Goal: Task Accomplishment & Management: Complete application form

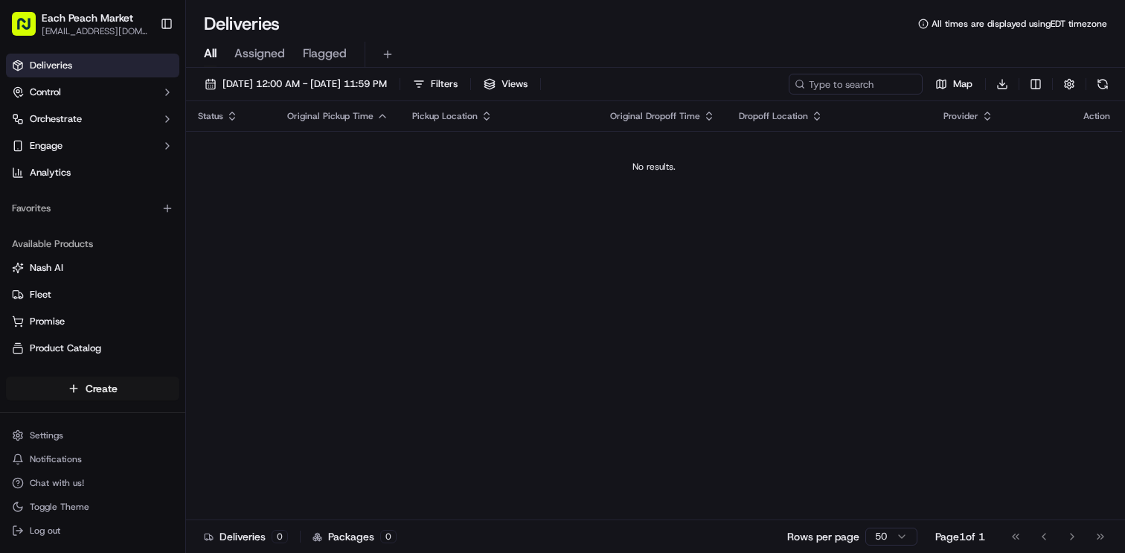
click at [133, 391] on html "Each Peach Market [EMAIL_ADDRESS][DOMAIN_NAME] Toggle Sidebar Deliveries Contro…" at bounding box center [562, 276] width 1125 height 553
click at [243, 425] on link "Delivery" at bounding box center [269, 415] width 166 height 27
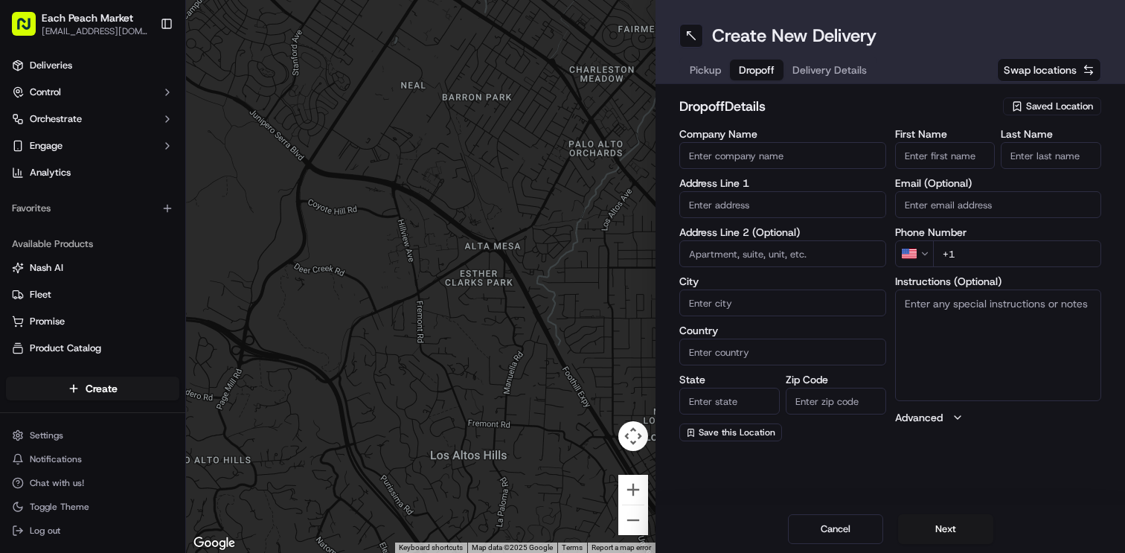
click at [752, 70] on span "Dropoff" at bounding box center [757, 69] width 36 height 15
click at [709, 69] on span "Pickup" at bounding box center [704, 69] width 31 height 15
click at [916, 152] on input "First Name" at bounding box center [945, 155] width 100 height 27
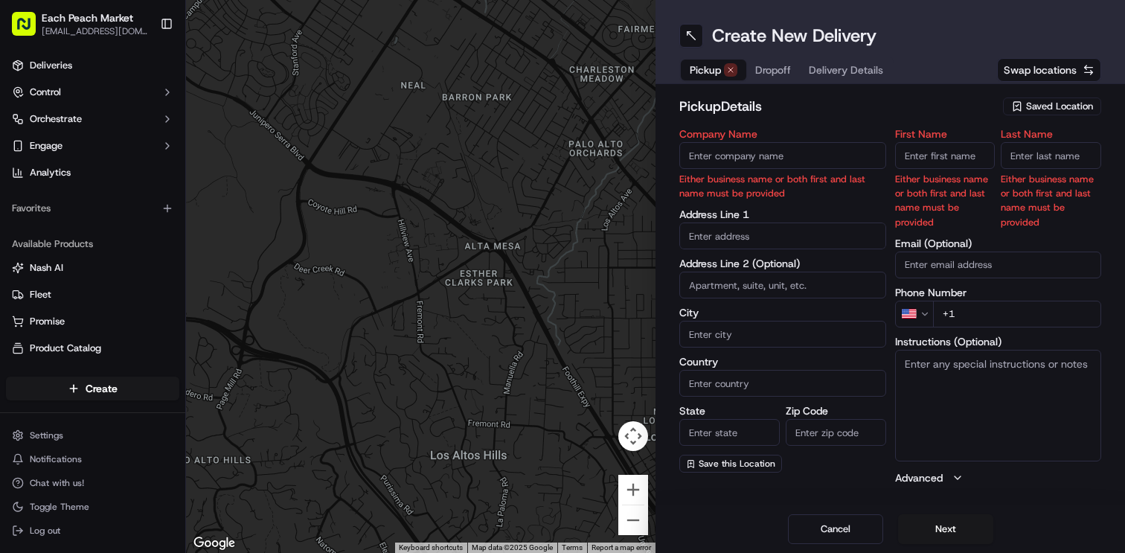
click at [1030, 106] on span "Saved Location" at bounding box center [1059, 106] width 67 height 13
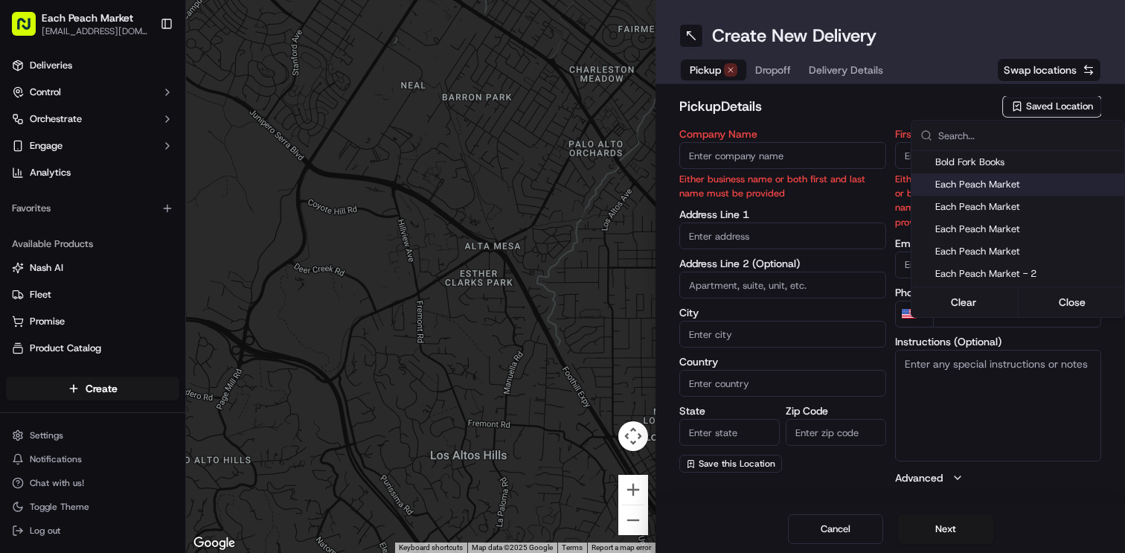
click at [993, 186] on span "Each Peach Market" at bounding box center [1026, 184] width 183 height 13
type input "Each Peach Market"
type input "[STREET_ADDRESS]"
type input "[US_STATE]"
type input "US"
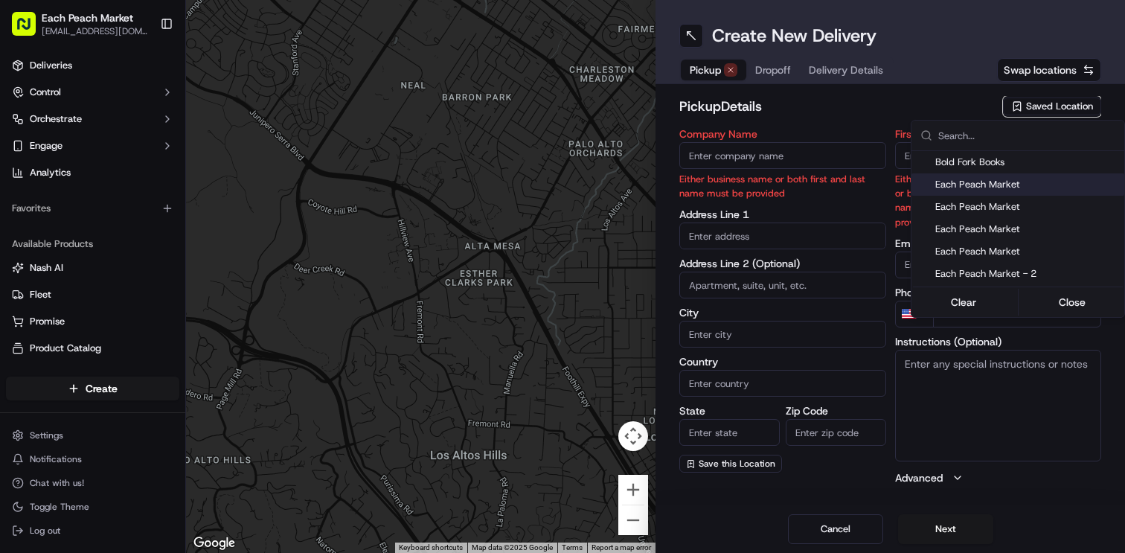
type input "DC"
type input "20009"
type input "[PHONE_NUMBER]"
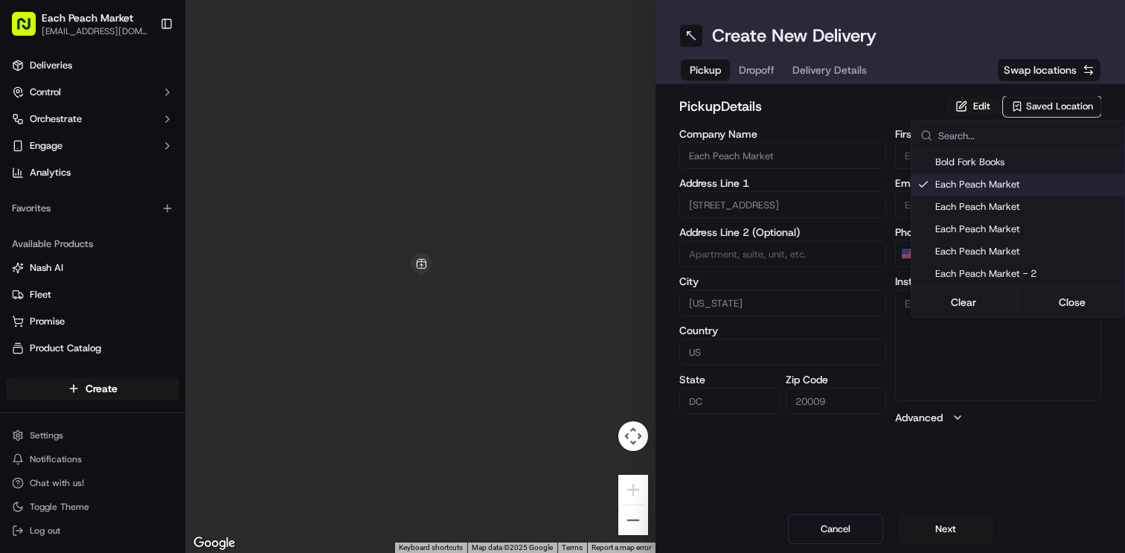
click at [842, 120] on html "Each Peach Market [EMAIL_ADDRESS][DOMAIN_NAME] Toggle Sidebar Deliveries Contro…" at bounding box center [562, 276] width 1125 height 553
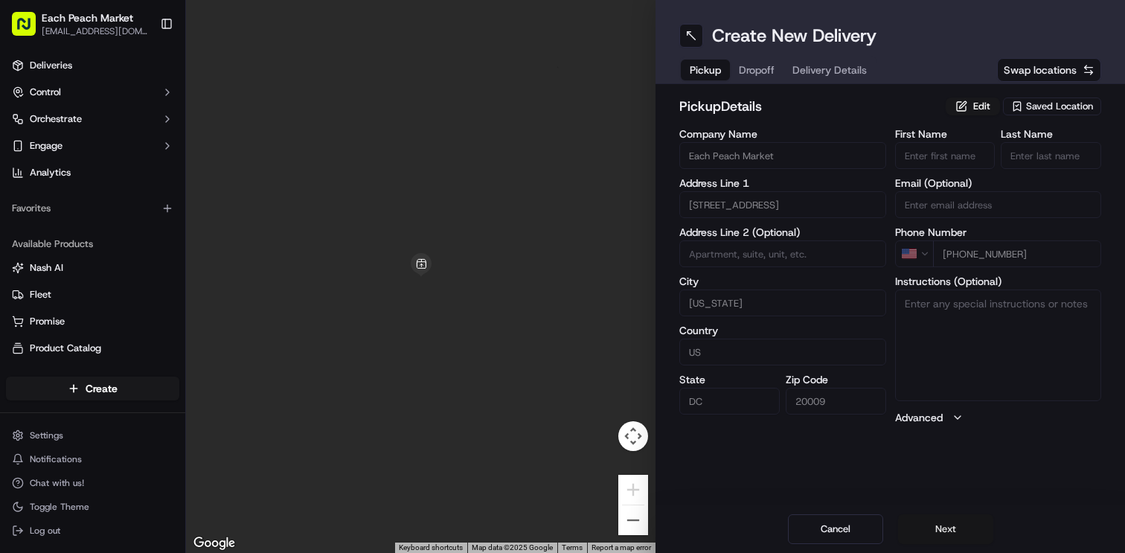
click at [946, 530] on button "Next" at bounding box center [945, 529] width 95 height 30
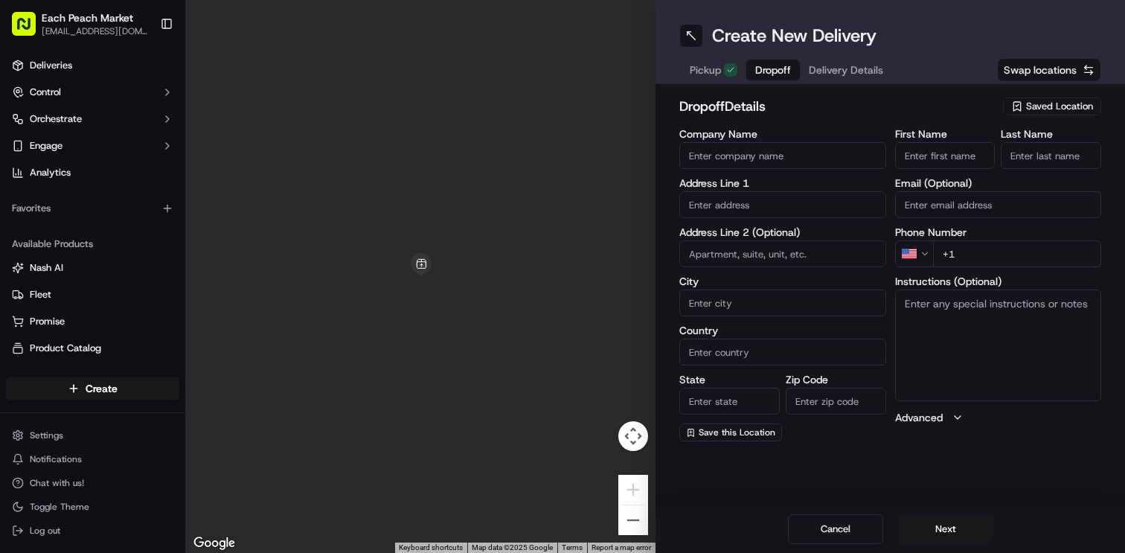
click at [781, 135] on label "Company Name" at bounding box center [782, 134] width 207 height 10
click at [781, 142] on input "Company Name" at bounding box center [782, 155] width 207 height 27
click at [896, 161] on input "First Name" at bounding box center [945, 155] width 100 height 27
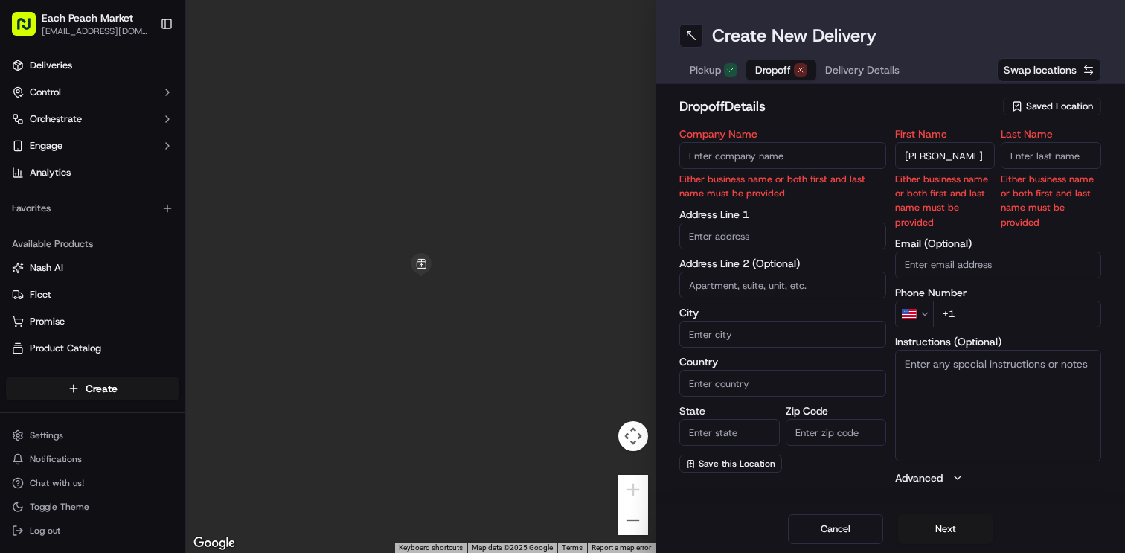
type input "[PERSON_NAME]"
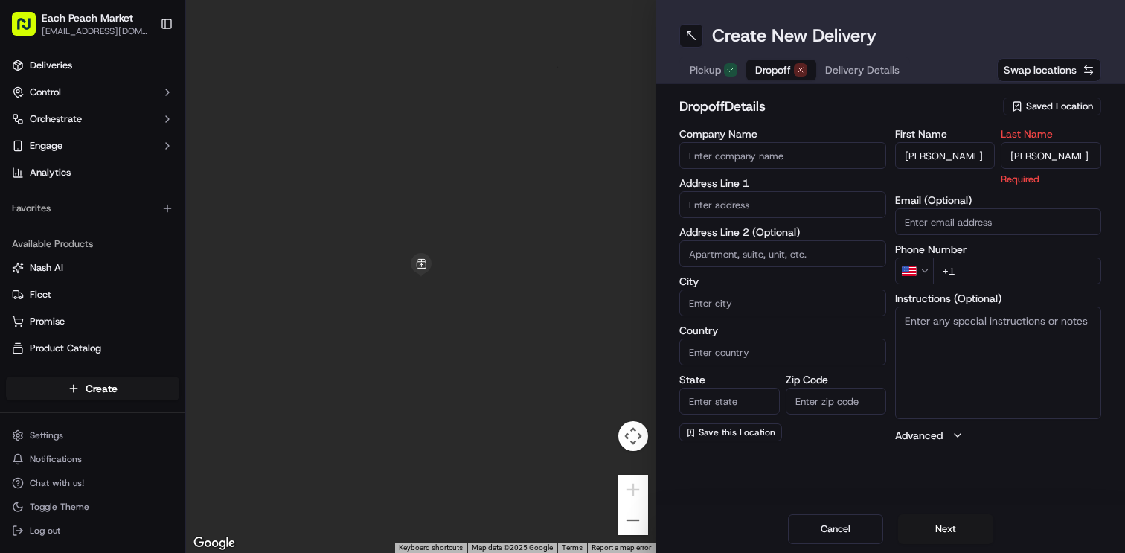
type input "[PERSON_NAME]"
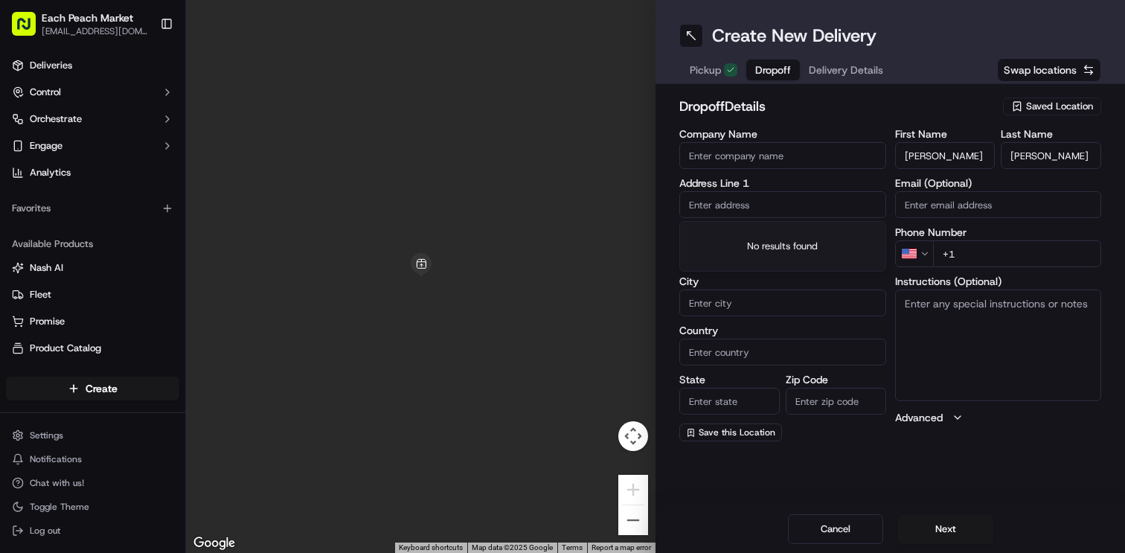
click at [772, 207] on input "text" at bounding box center [782, 204] width 207 height 27
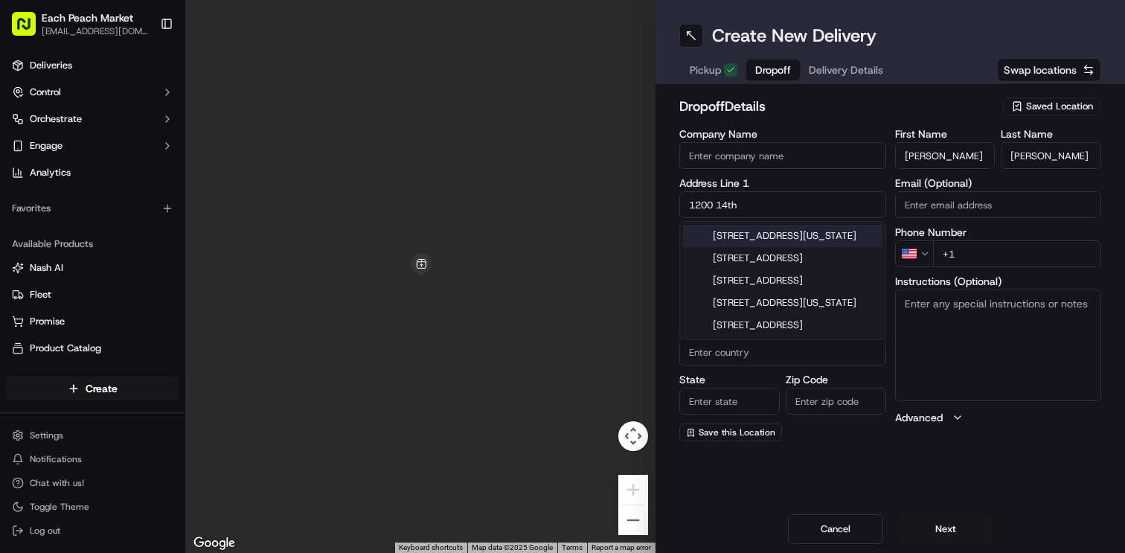
click at [777, 247] on div "[STREET_ADDRESS][US_STATE]" at bounding box center [782, 236] width 199 height 22
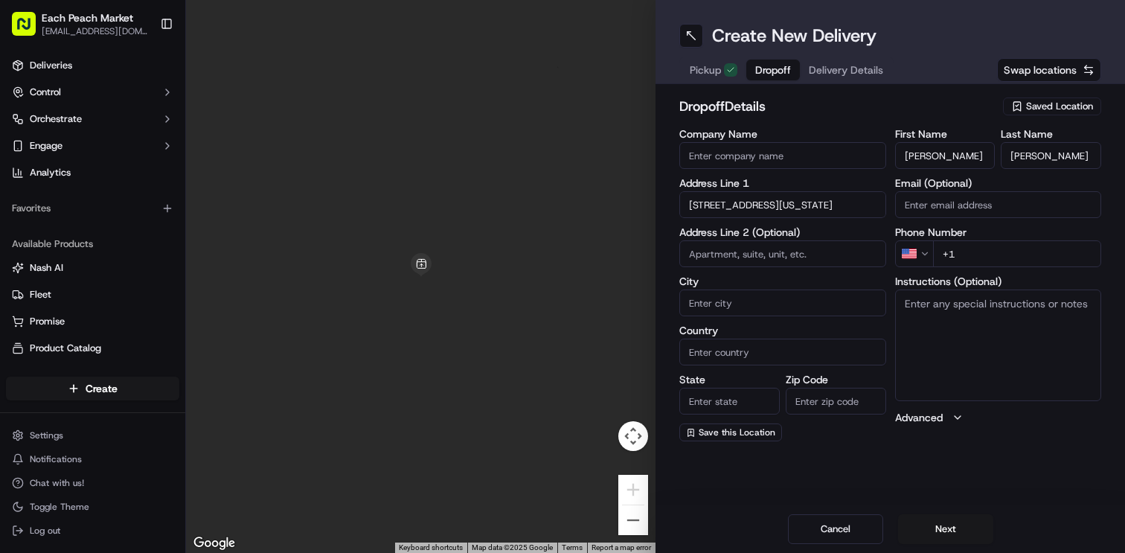
type input "[STREET_ADDRESS][US_STATE]"
type input "[US_STATE]"
type input "[GEOGRAPHIC_DATA]"
type input "DC"
type input "20005"
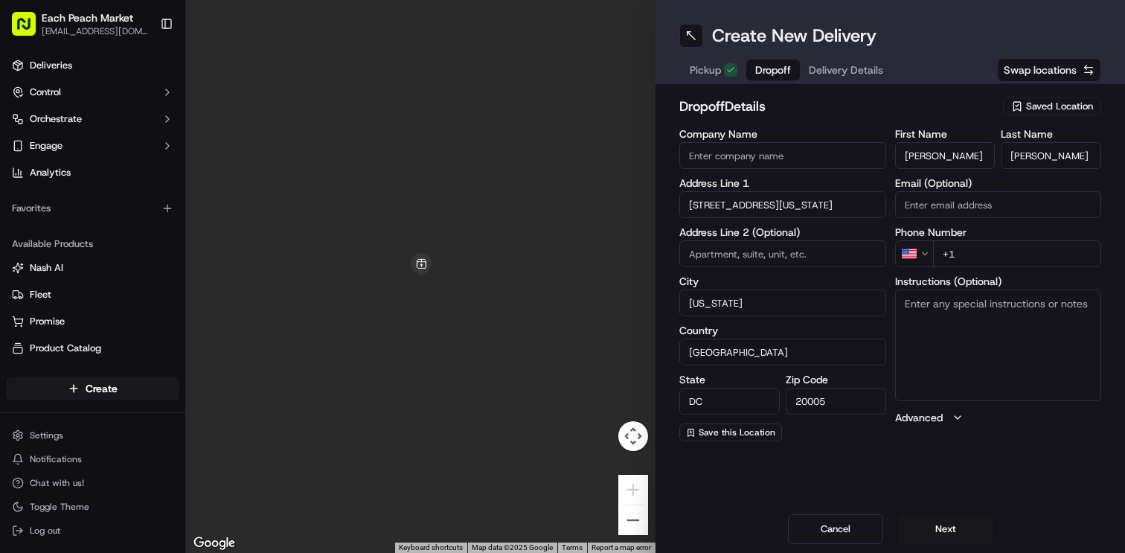
type input "[STREET_ADDRESS]"
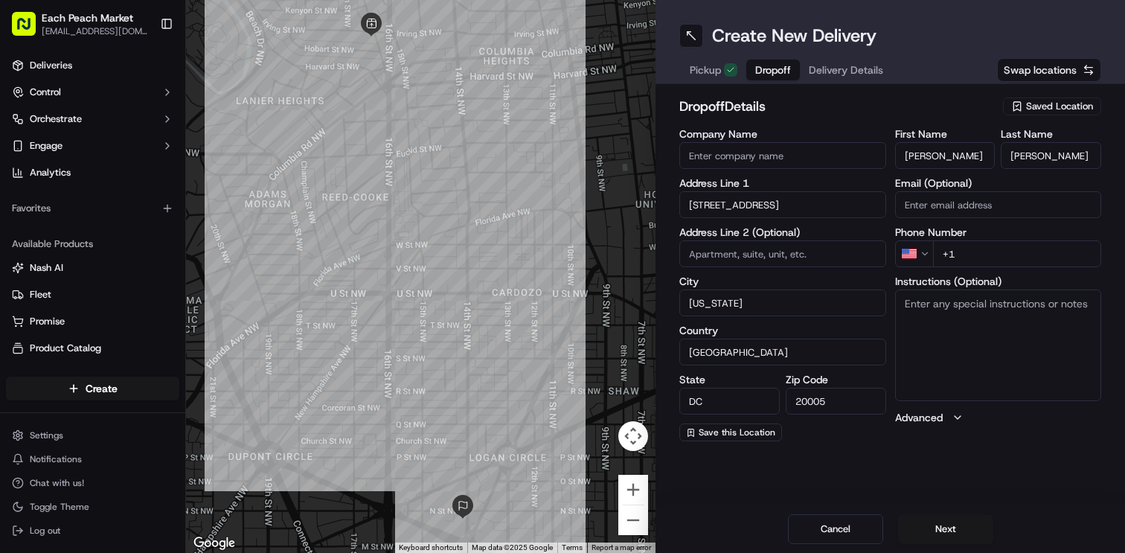
click at [968, 251] on input "+1" at bounding box center [1017, 253] width 169 height 27
paste input "[PHONE_NUMBER]"
type input "[PHONE_NUMBER]"
click at [937, 349] on textarea "Instructions (Optional)" at bounding box center [998, 345] width 207 height 112
paste textarea "[PHONE_NUMBER] ([PERSON_NAME]) [PHONE_NUMBER] ([GEOGRAPHIC_DATA])"
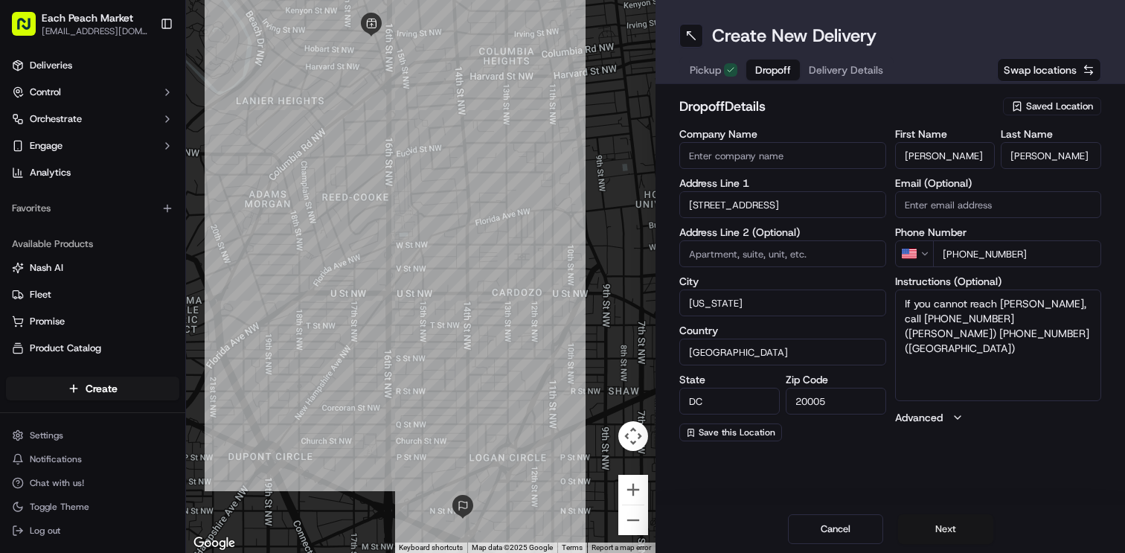
type textarea "If you cannot reach [PERSON_NAME], call [PHONE_NUMBER] ([PERSON_NAME]) [PHONE_N…"
click at [937, 527] on button "Next" at bounding box center [945, 529] width 95 height 30
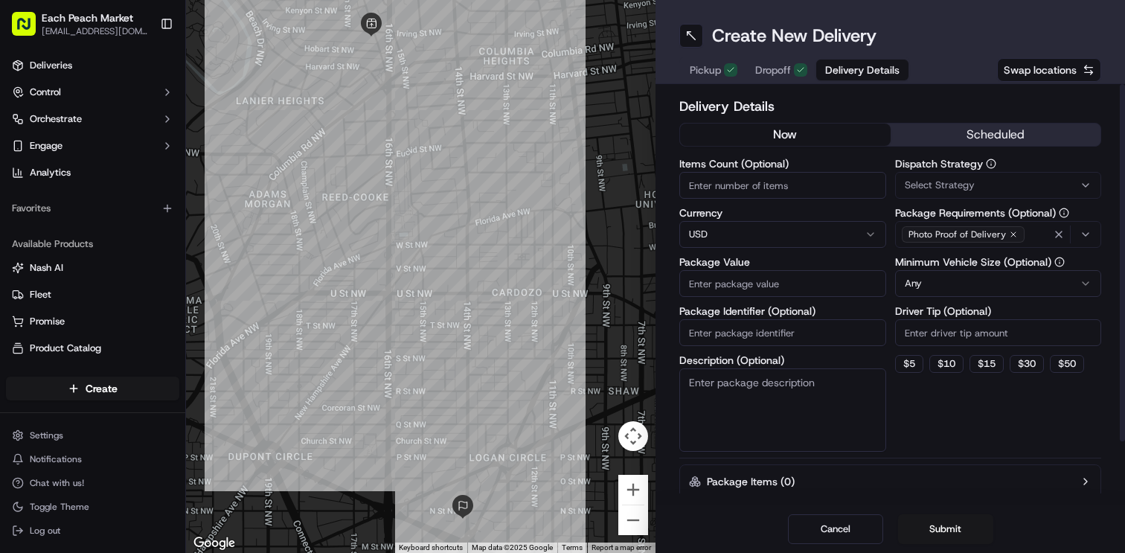
click at [1003, 120] on div "Delivery Details now scheduled Items Count (Optional) Currency USD Package Valu…" at bounding box center [890, 330] width 422 height 469
click at [1003, 127] on button "scheduled" at bounding box center [995, 134] width 210 height 22
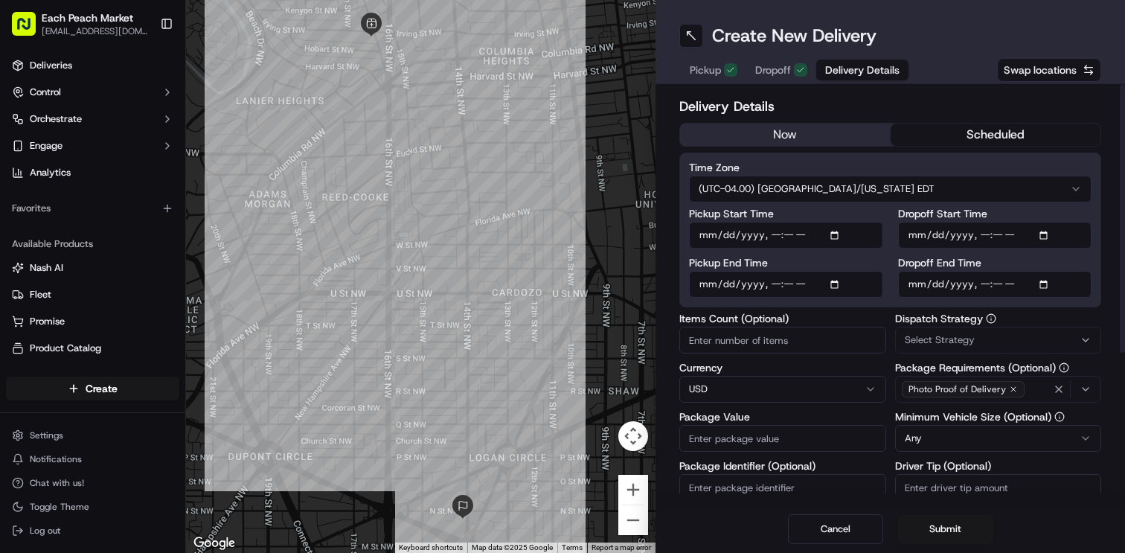
click at [846, 241] on input "Pickup Start Time" at bounding box center [786, 235] width 194 height 27
click at [839, 239] on input "Pickup Start Time" at bounding box center [786, 235] width 194 height 27
type input "[DATE]T14:30"
click at [1094, 268] on div "Time Zone (UTC-04.00) [GEOGRAPHIC_DATA]/[US_STATE] EDT Pickup Start Time Pickup…" at bounding box center [890, 229] width 422 height 155
click at [842, 239] on input "Pickup Start Time" at bounding box center [786, 235] width 194 height 27
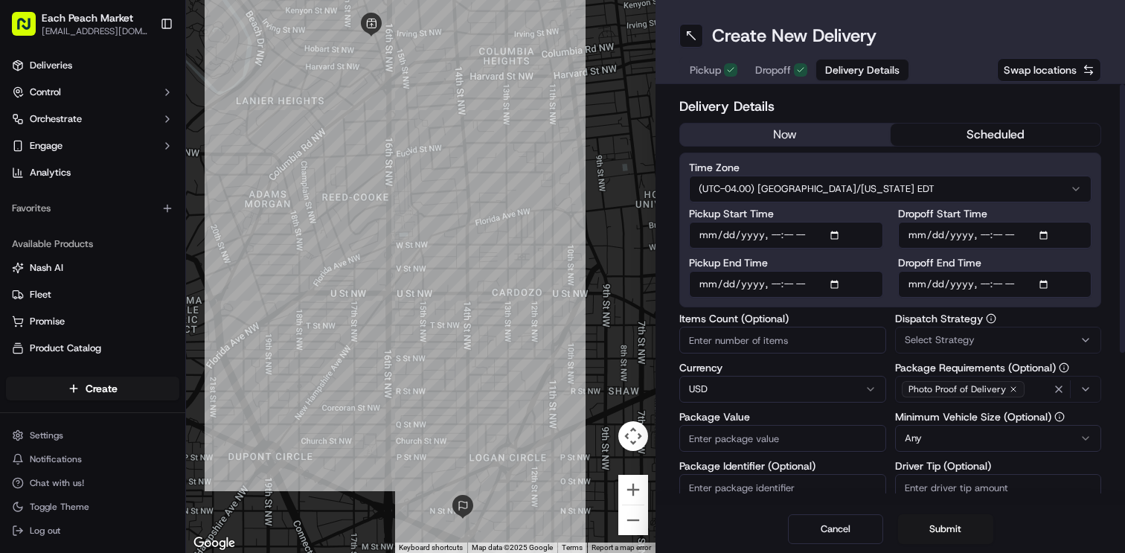
click at [1099, 274] on div "Time Zone (UTC-04.00) [GEOGRAPHIC_DATA]/[US_STATE] EDT Pickup Start Time Pickup…" at bounding box center [890, 229] width 422 height 155
click at [787, 335] on input "Items Count (Optional)" at bounding box center [782, 340] width 207 height 27
type input "2"
click at [766, 433] on input "Package Value" at bounding box center [782, 438] width 207 height 27
type input "200"
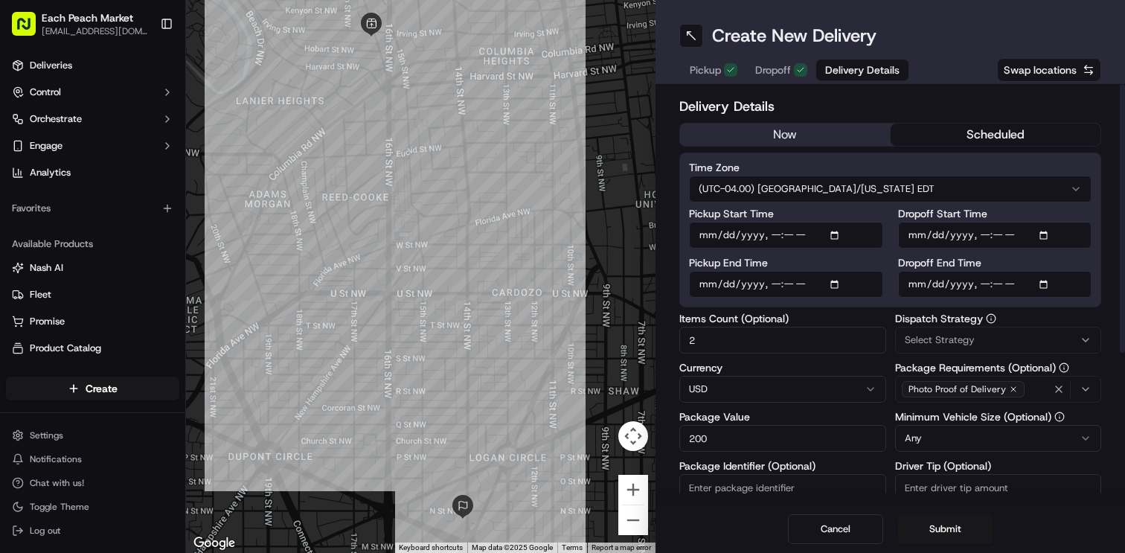
click at [1005, 338] on div "Select Strategy" at bounding box center [997, 339] width 199 height 13
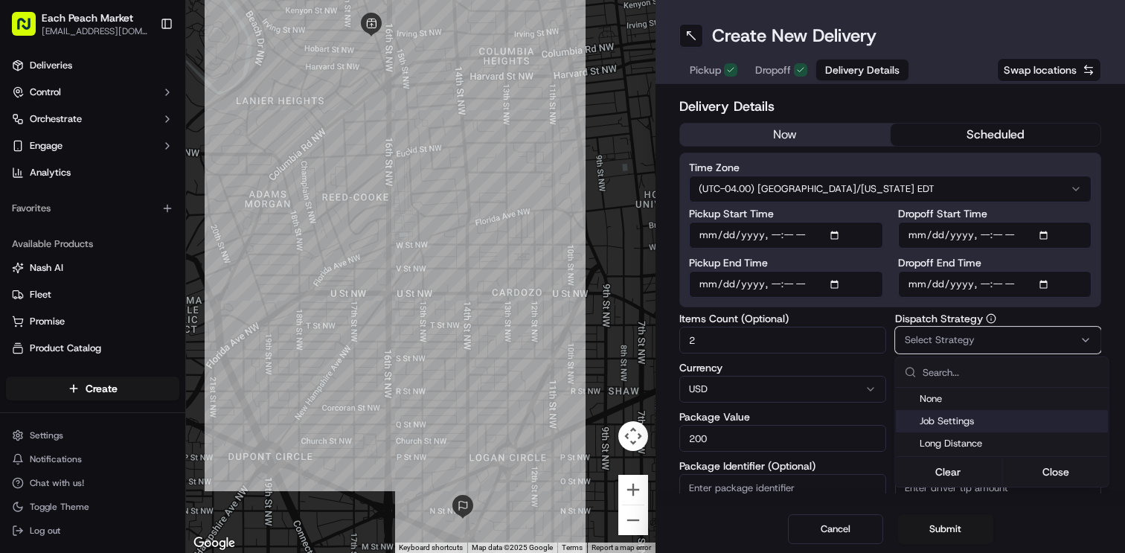
click at [976, 423] on span "Job Settings" at bounding box center [1010, 420] width 183 height 13
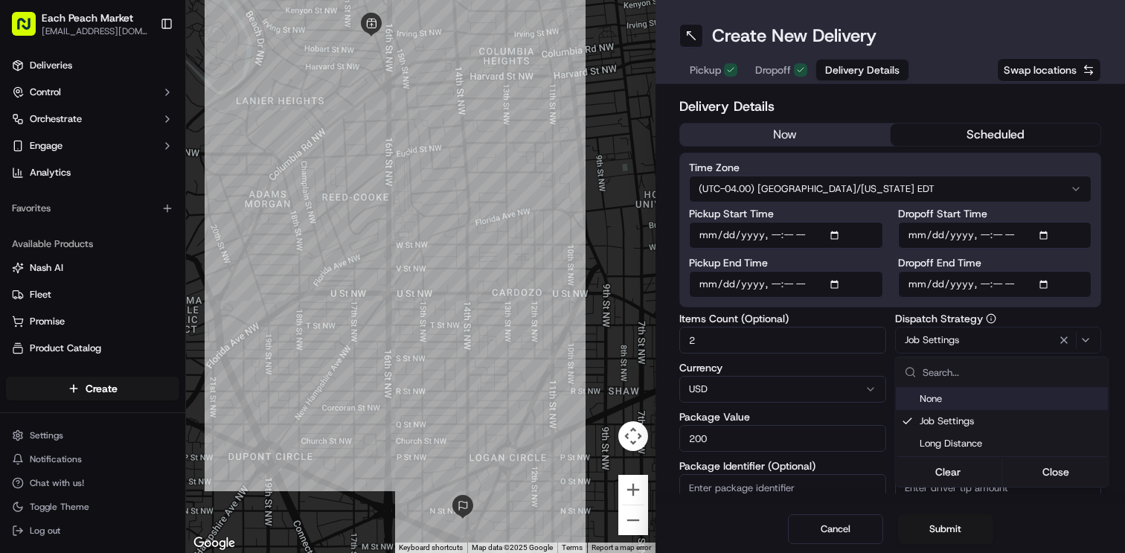
click at [885, 352] on html "Each Peach Market [EMAIL_ADDRESS][DOMAIN_NAME] Toggle Sidebar Deliveries Contro…" at bounding box center [562, 276] width 1125 height 553
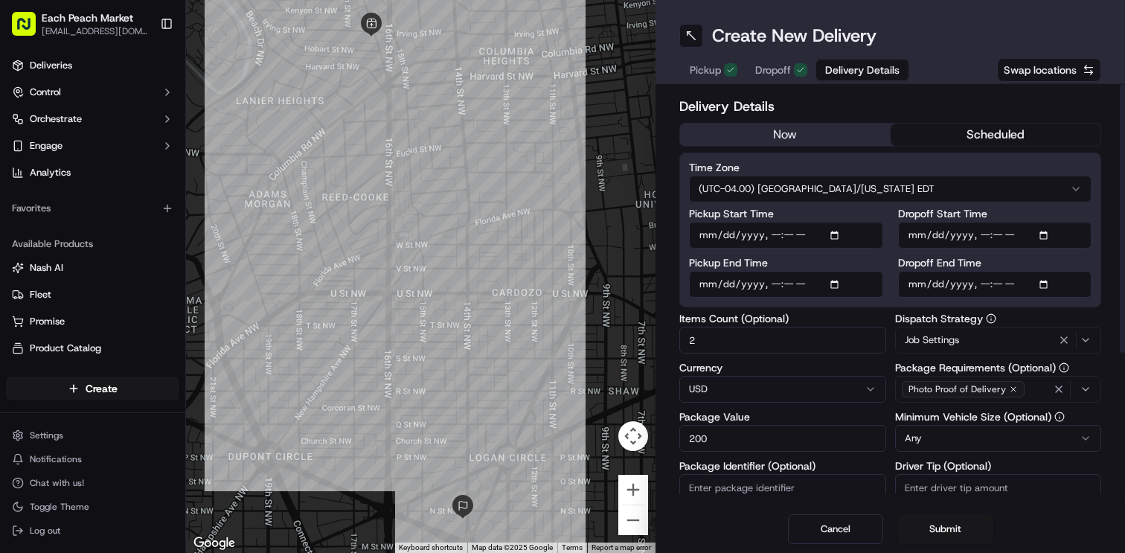
click at [1027, 437] on html "Each Peach Market [EMAIL_ADDRESS][DOMAIN_NAME] Toggle Sidebar Deliveries Contro…" at bounding box center [562, 276] width 1125 height 553
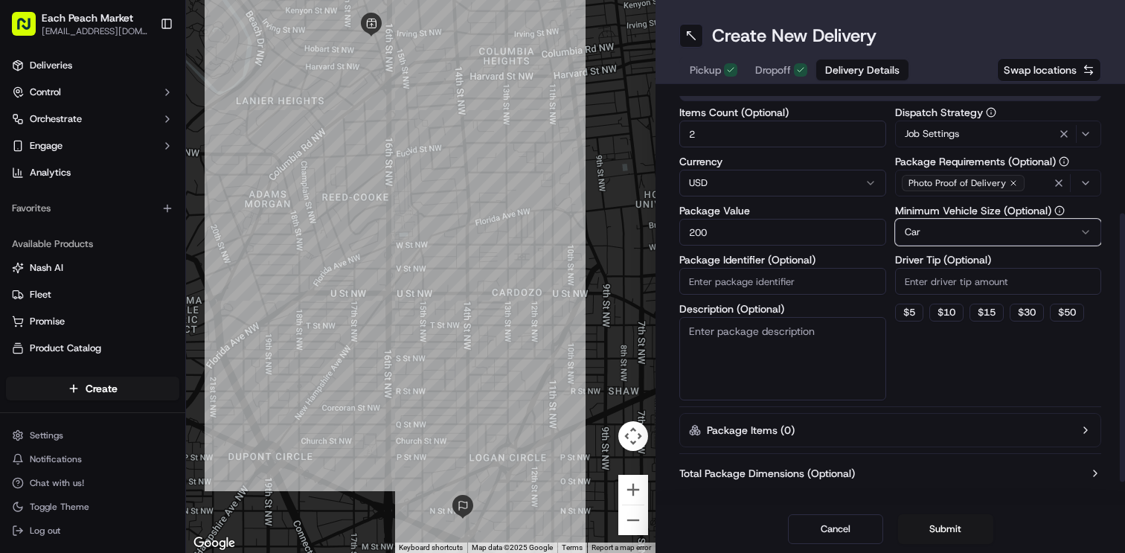
scroll to position [220, 0]
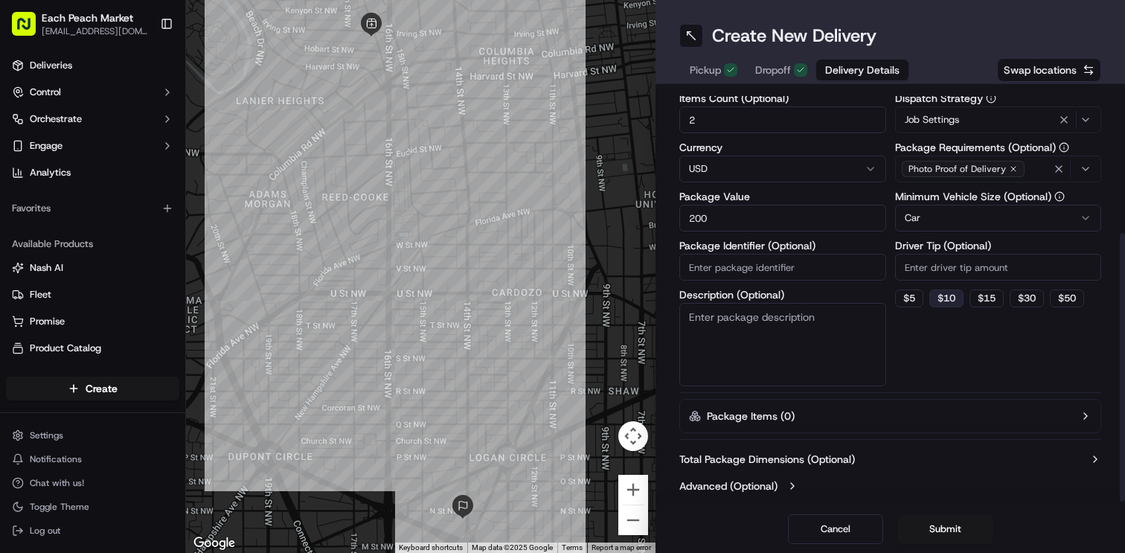
click at [952, 305] on button "$ 10" at bounding box center [946, 298] width 34 height 18
type input "10"
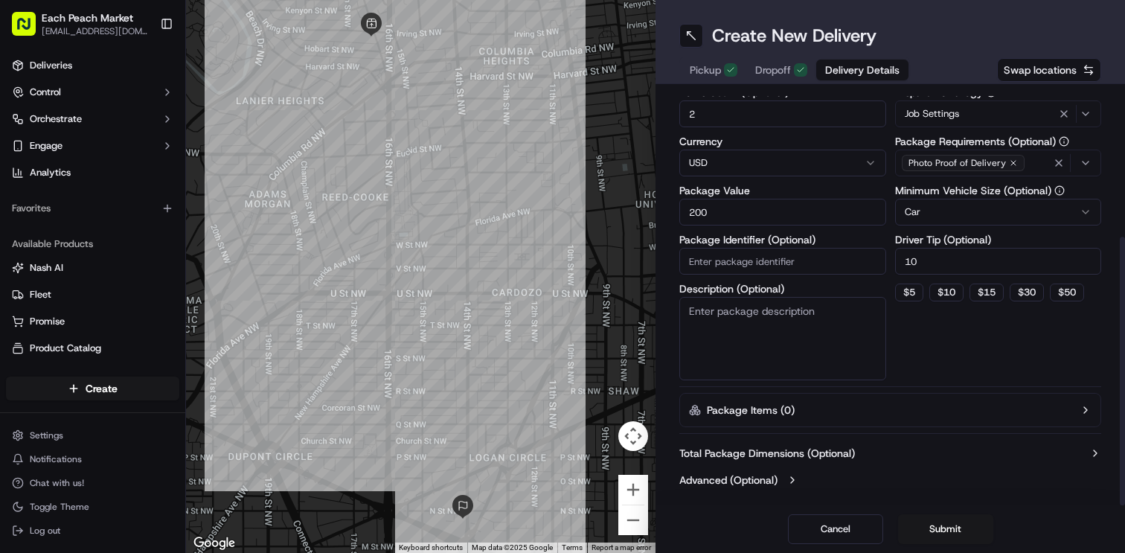
scroll to position [0, 0]
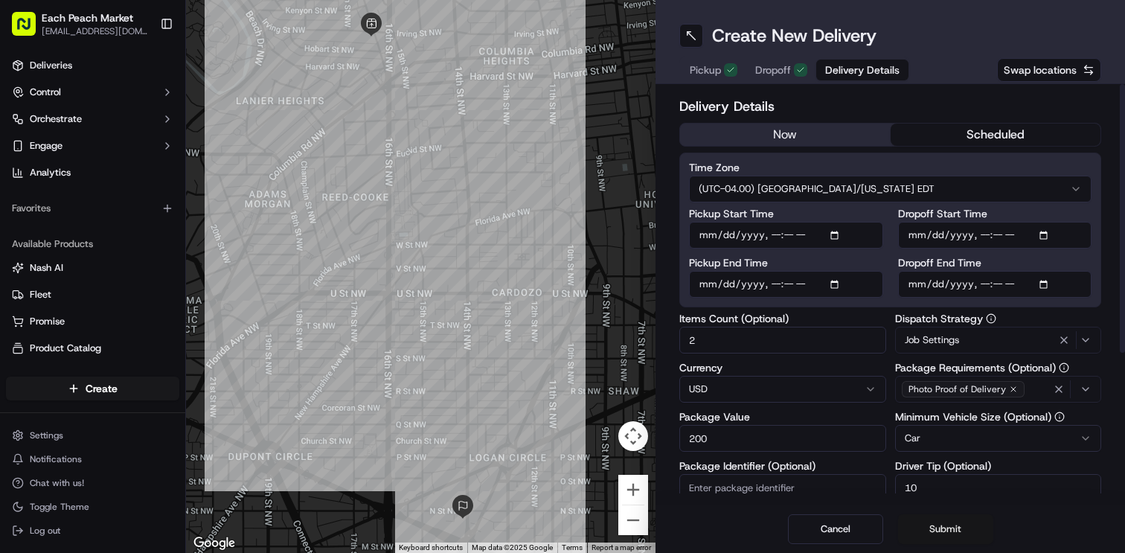
click at [942, 534] on button "Submit" at bounding box center [945, 529] width 95 height 30
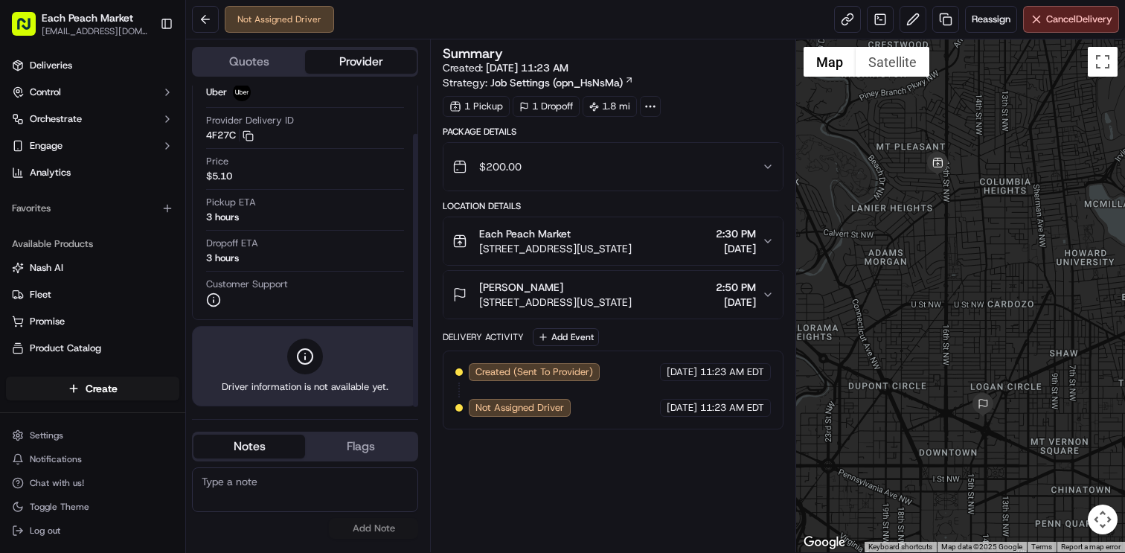
scroll to position [57, 0]
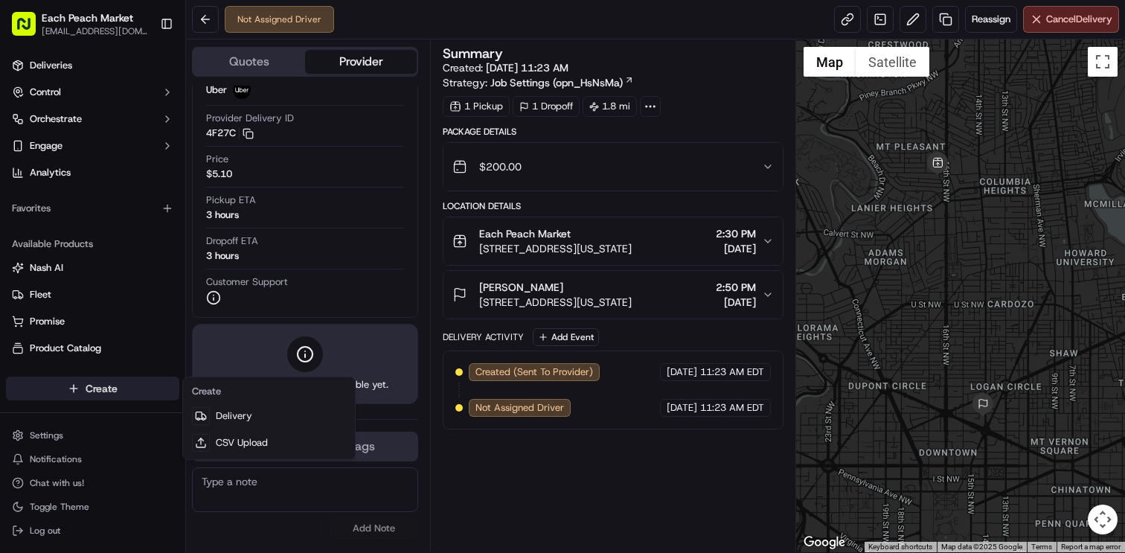
click at [97, 390] on html "Each Peach Market [EMAIL_ADDRESS][DOMAIN_NAME] Toggle Sidebar Deliveries Contro…" at bounding box center [562, 276] width 1125 height 553
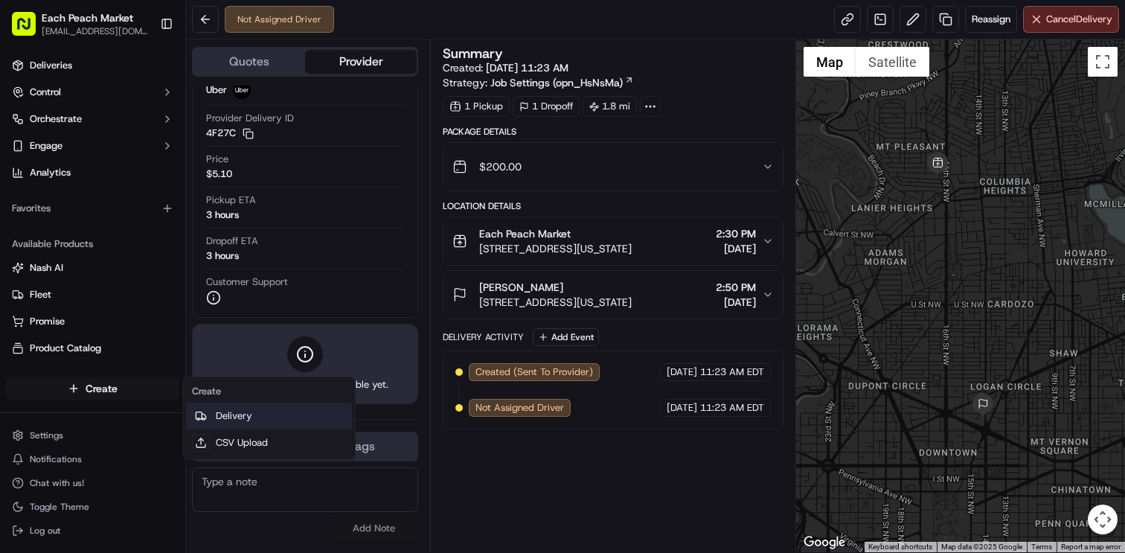
click at [208, 414] on div at bounding box center [201, 416] width 18 height 18
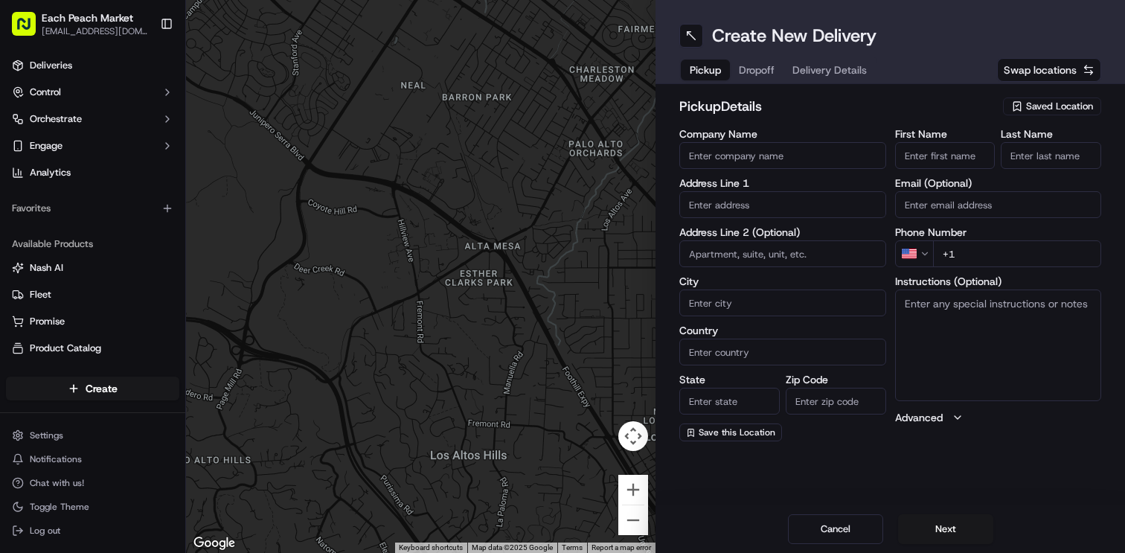
click at [1047, 104] on span "Saved Location" at bounding box center [1059, 106] width 67 height 13
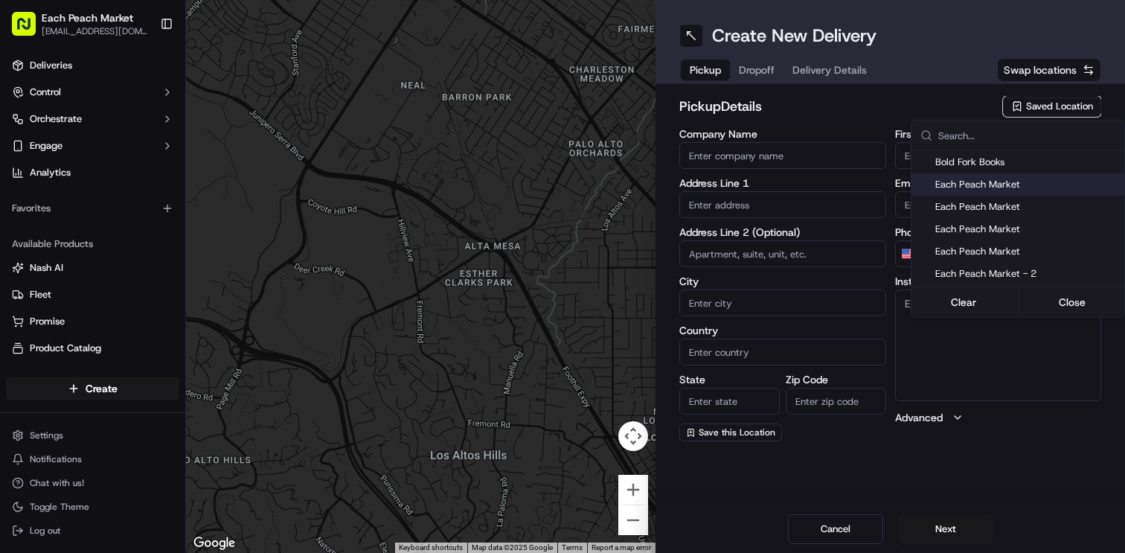
click at [1000, 184] on span "Each Peach Market" at bounding box center [1026, 184] width 183 height 13
type input "Each Peach Market"
type input "[STREET_ADDRESS]"
type input "[US_STATE]"
type input "US"
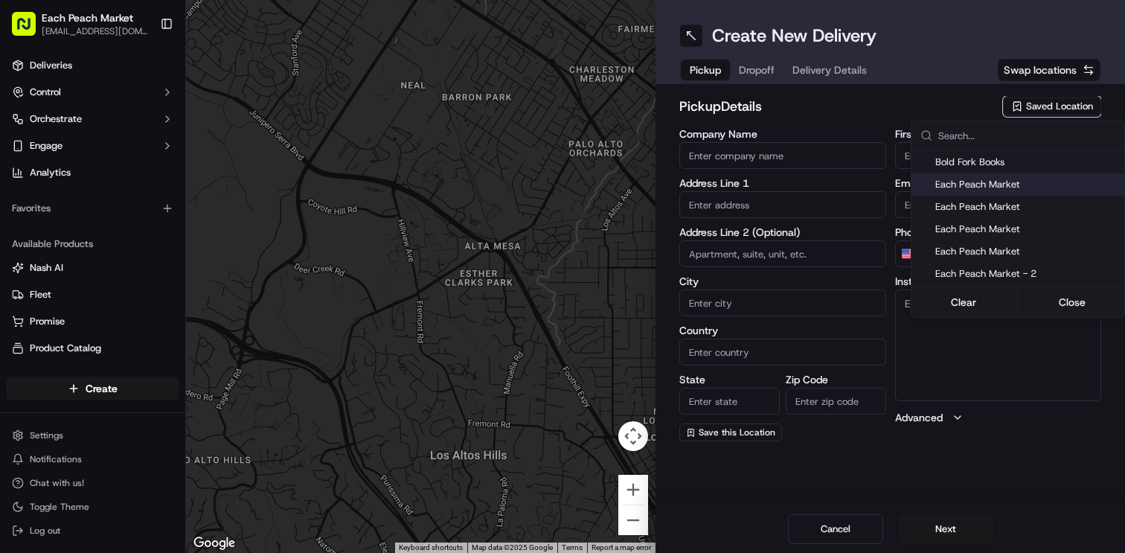
type input "DC"
type input "20009"
type input "[PHONE_NUMBER]"
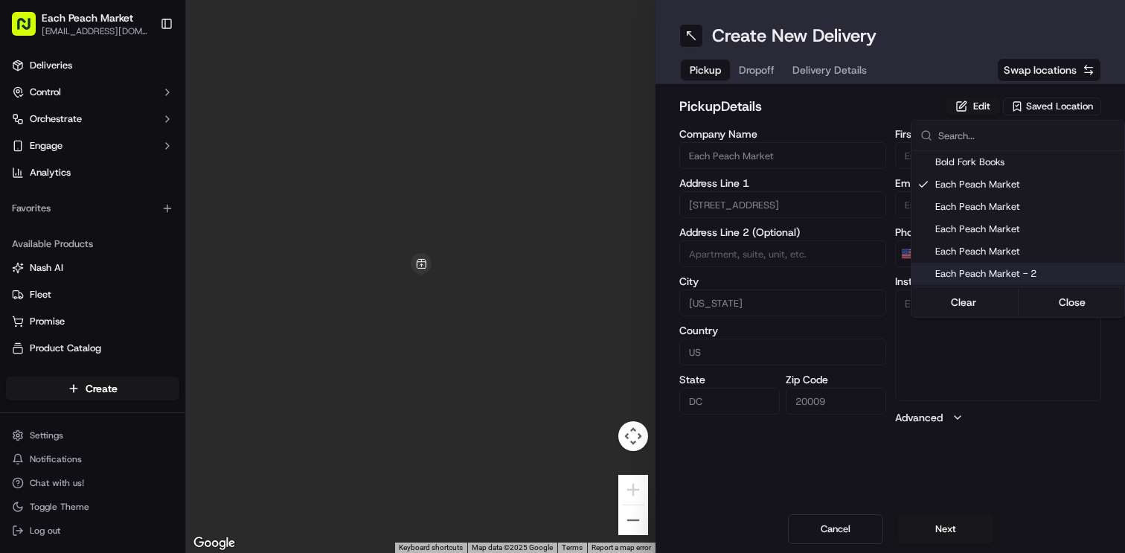
click at [939, 538] on html "Each Peach Market [EMAIL_ADDRESS][DOMAIN_NAME] Toggle Sidebar Deliveries Contro…" at bounding box center [562, 276] width 1125 height 553
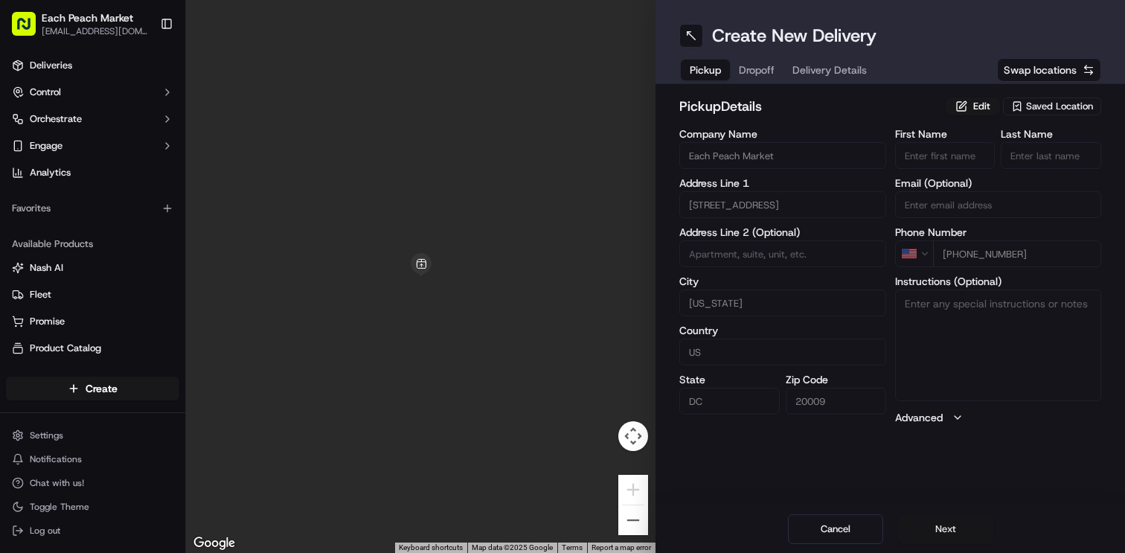
click at [944, 531] on button "Next" at bounding box center [945, 529] width 95 height 30
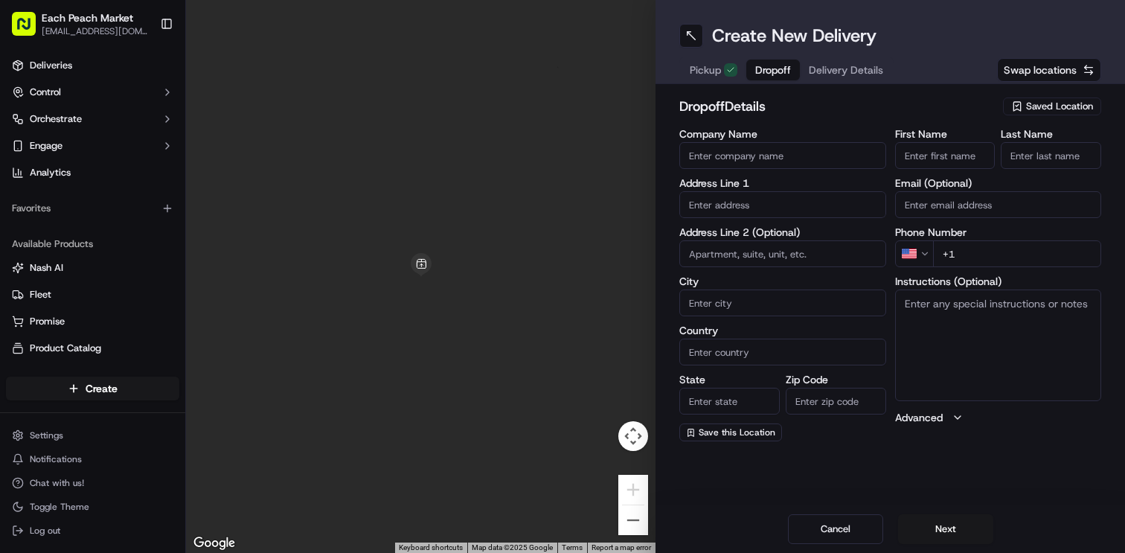
click at [924, 169] on div "First Name Last Name Email (Optional) Phone Number US +1 Instructions (Optional…" at bounding box center [998, 285] width 207 height 312
type input "[PERSON_NAME]"
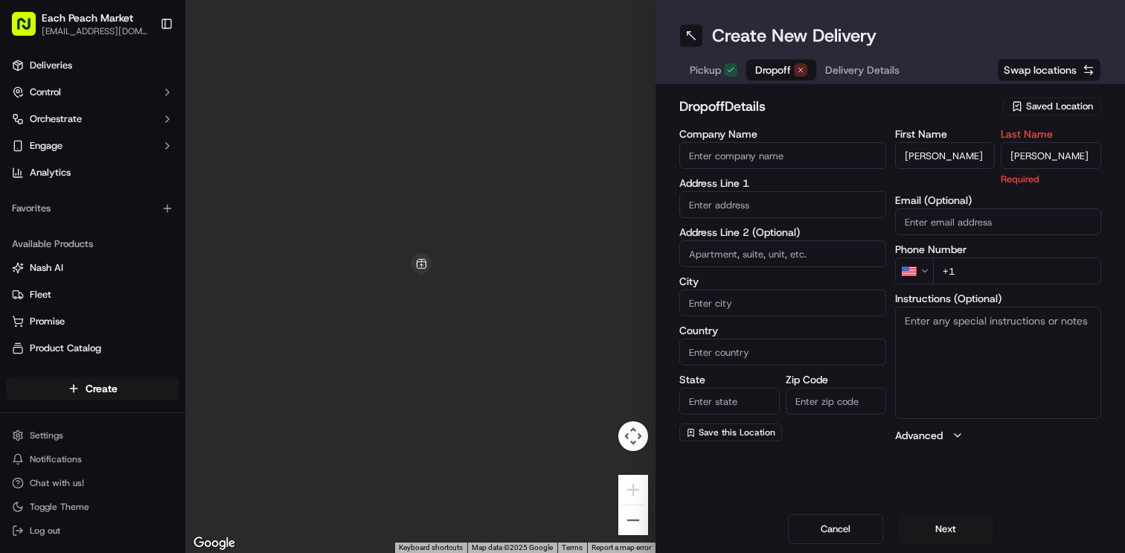
type input "[PERSON_NAME]"
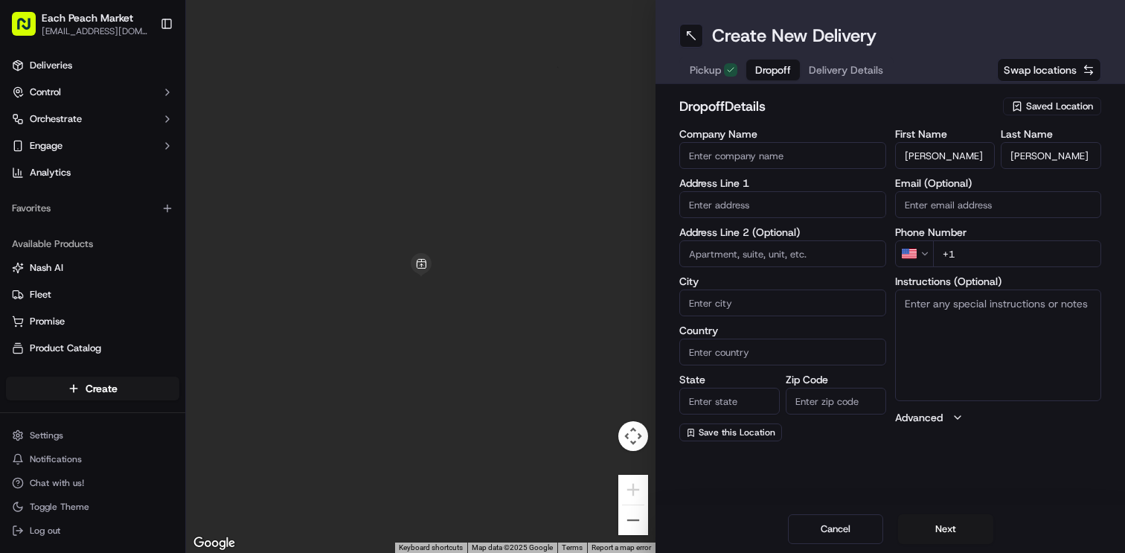
click at [779, 210] on input "text" at bounding box center [782, 204] width 207 height 27
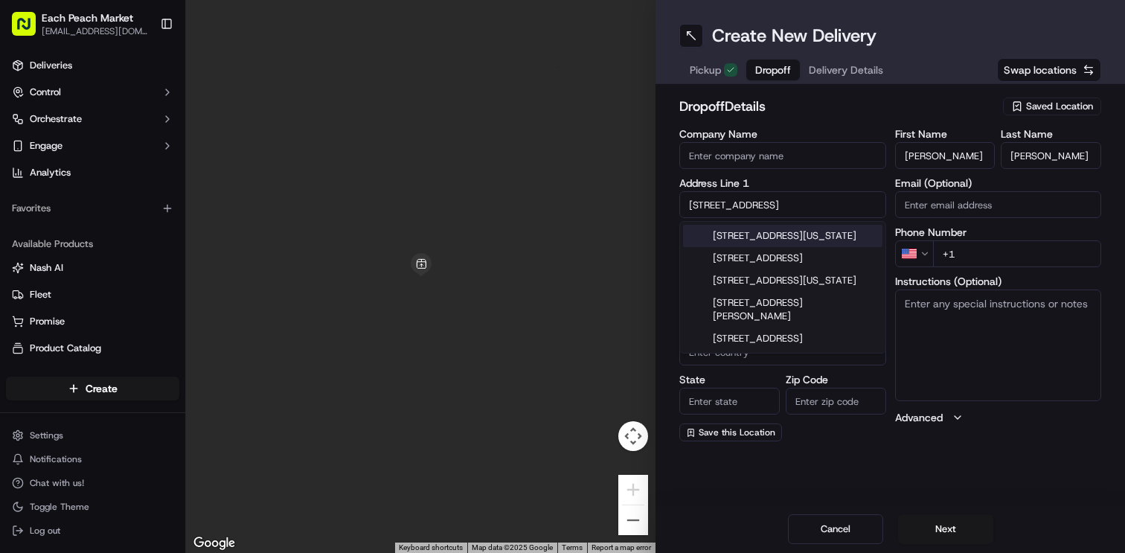
click at [798, 235] on div "[STREET_ADDRESS][US_STATE]" at bounding box center [782, 236] width 199 height 22
type input "[STREET_ADDRESS][US_STATE]"
type input "[US_STATE]"
type input "[GEOGRAPHIC_DATA]"
type input "DC"
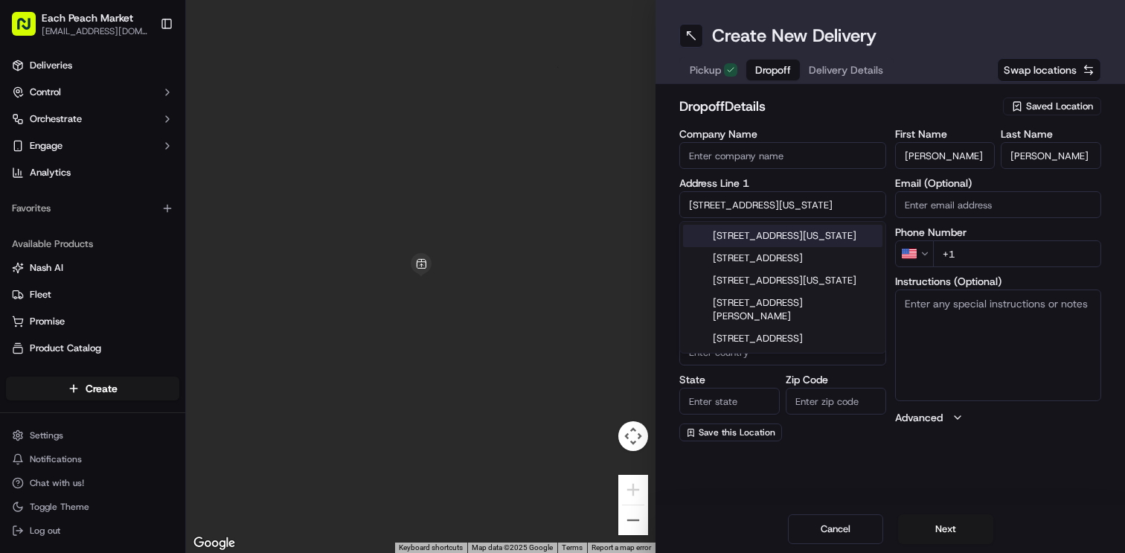
type input "20037"
type input "[STREET_ADDRESS]"
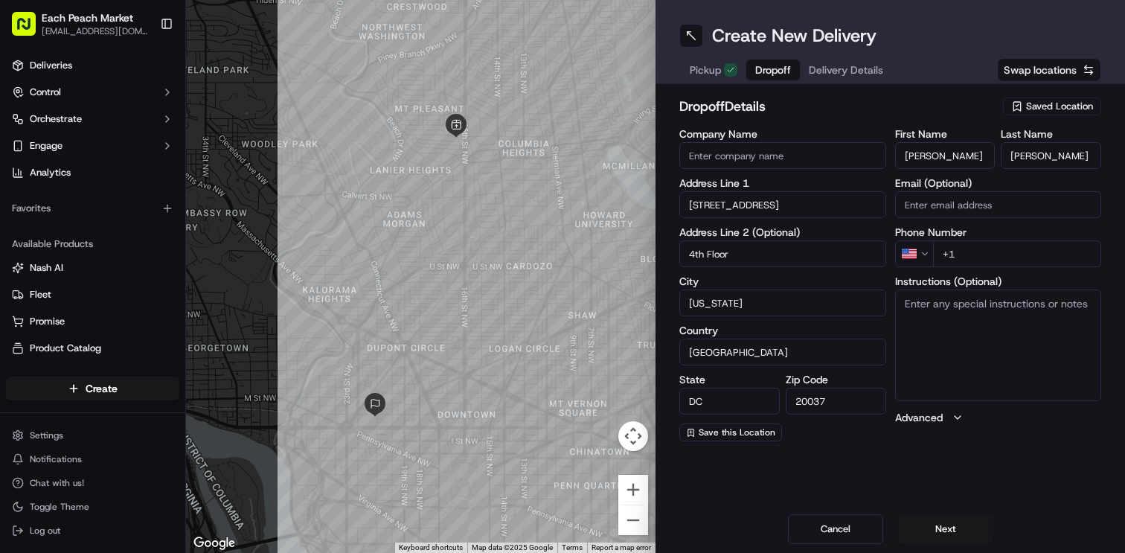
type input "4th Floor"
click at [972, 248] on input "+1" at bounding box center [1017, 253] width 169 height 27
paste input "tel"
paste input "30 13008970"
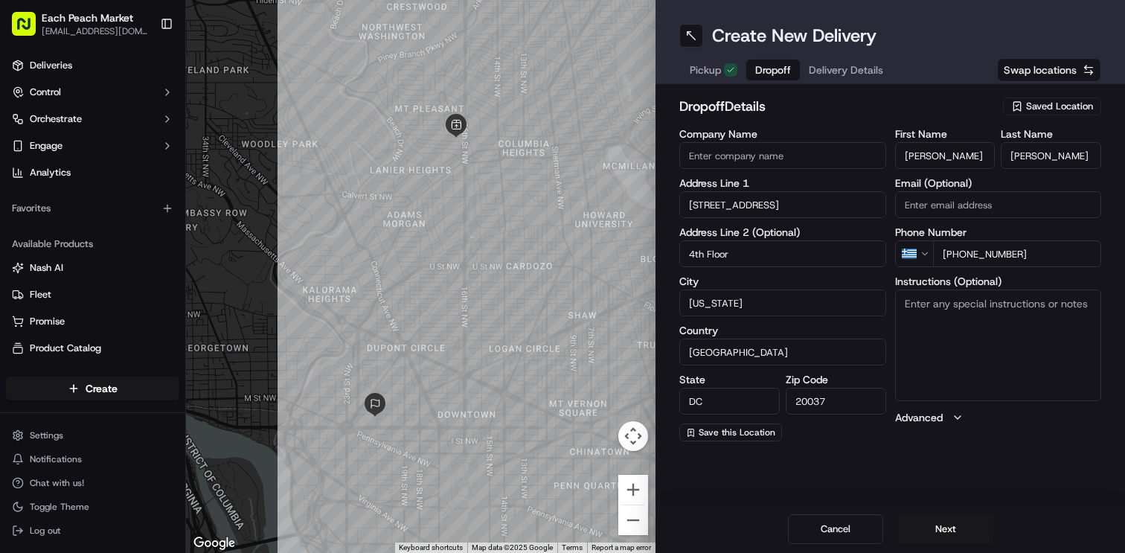
click at [949, 256] on input "[PHONE_NUMBER]" at bounding box center [1017, 253] width 169 height 27
type input "[PHONE_NUMBER]"
click at [945, 523] on button "Next" at bounding box center [945, 529] width 95 height 30
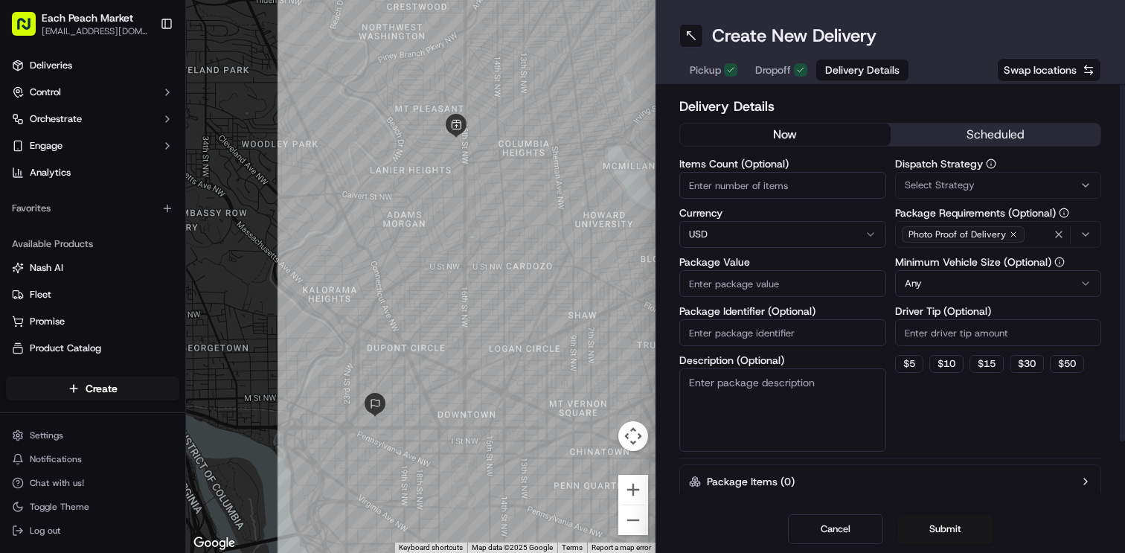
click at [979, 135] on button "scheduled" at bounding box center [995, 134] width 210 height 22
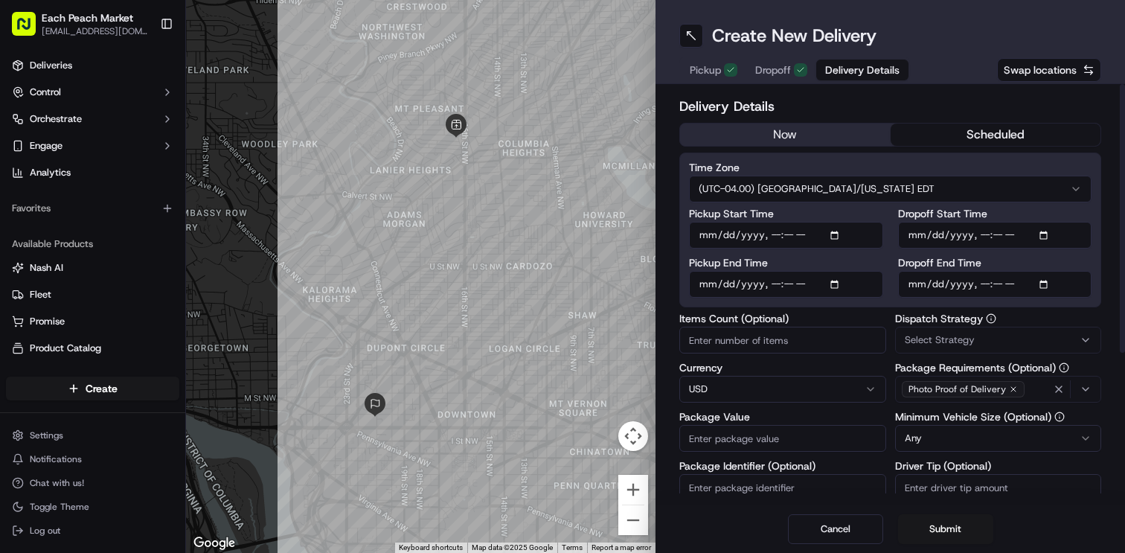
click at [843, 239] on input "Pickup Start Time" at bounding box center [786, 235] width 194 height 27
type input "[DATE]T15:00"
click at [1057, 213] on label "Dropoff Start Time" at bounding box center [995, 213] width 194 height 10
click at [1057, 222] on input "Dropoff Start Time" at bounding box center [995, 235] width 194 height 27
click at [898, 170] on label "Time Zone" at bounding box center [890, 167] width 402 height 10
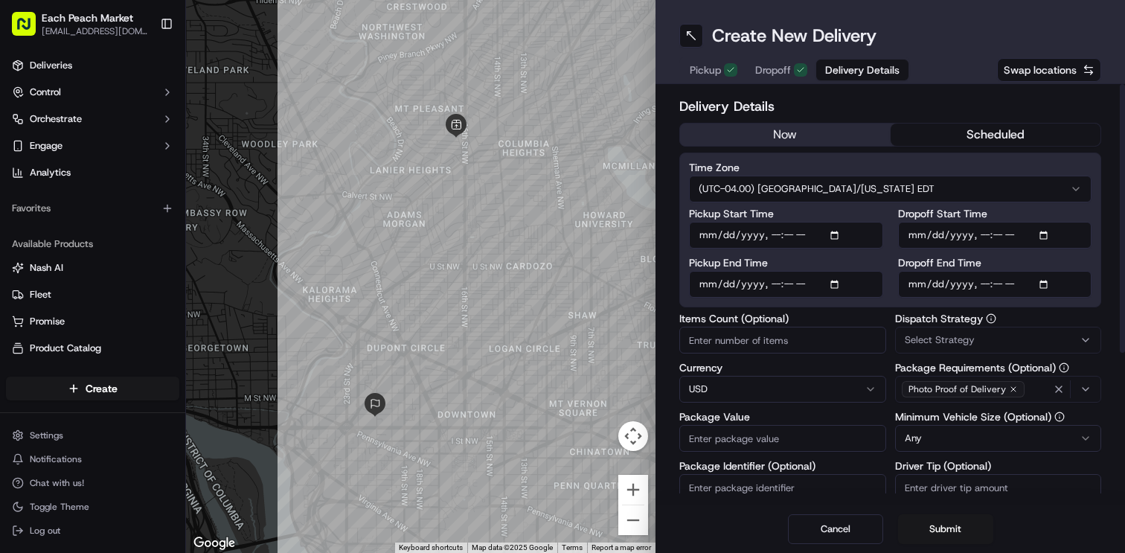
click at [743, 338] on input "Items Count (Optional)" at bounding box center [782, 340] width 207 height 27
type input "4"
click at [751, 435] on input "Package Value" at bounding box center [782, 438] width 207 height 27
type input "117"
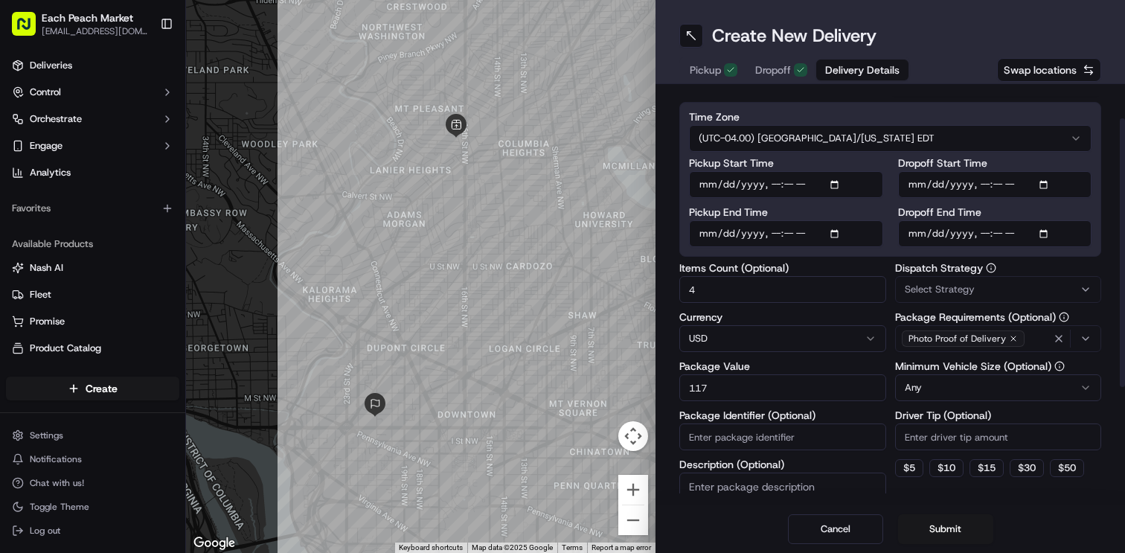
scroll to position [123, 0]
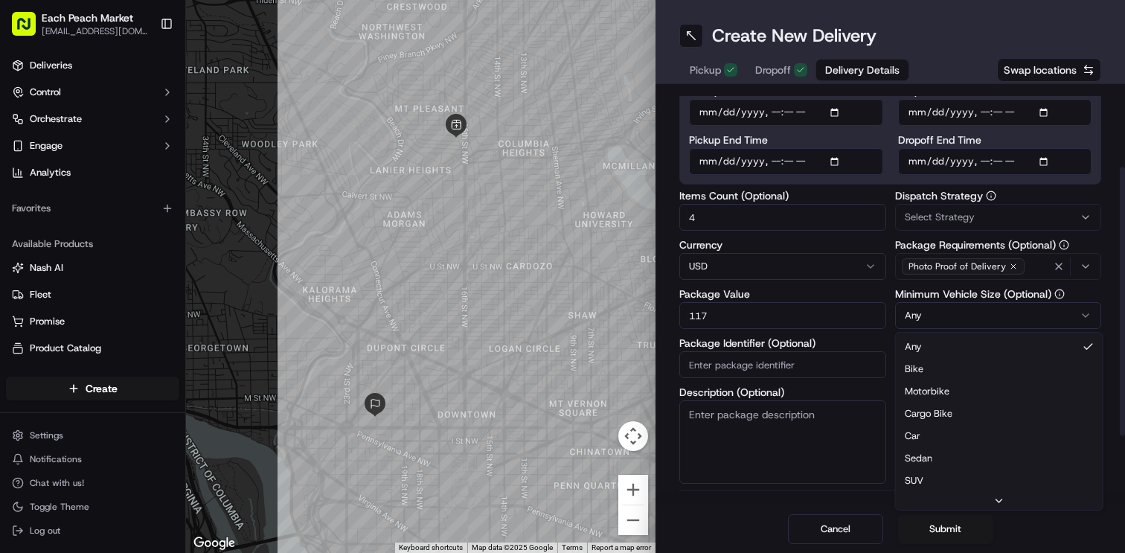
click at [959, 305] on html "Each Peach Market [EMAIL_ADDRESS][DOMAIN_NAME] Toggle Sidebar Deliveries Contro…" at bounding box center [562, 276] width 1125 height 553
click at [1003, 234] on div "Dispatch Strategy Select Strategy Package Requirements (Optional) Photo Proof o…" at bounding box center [998, 336] width 207 height 293
click at [1006, 220] on div "Select Strategy" at bounding box center [997, 216] width 199 height 13
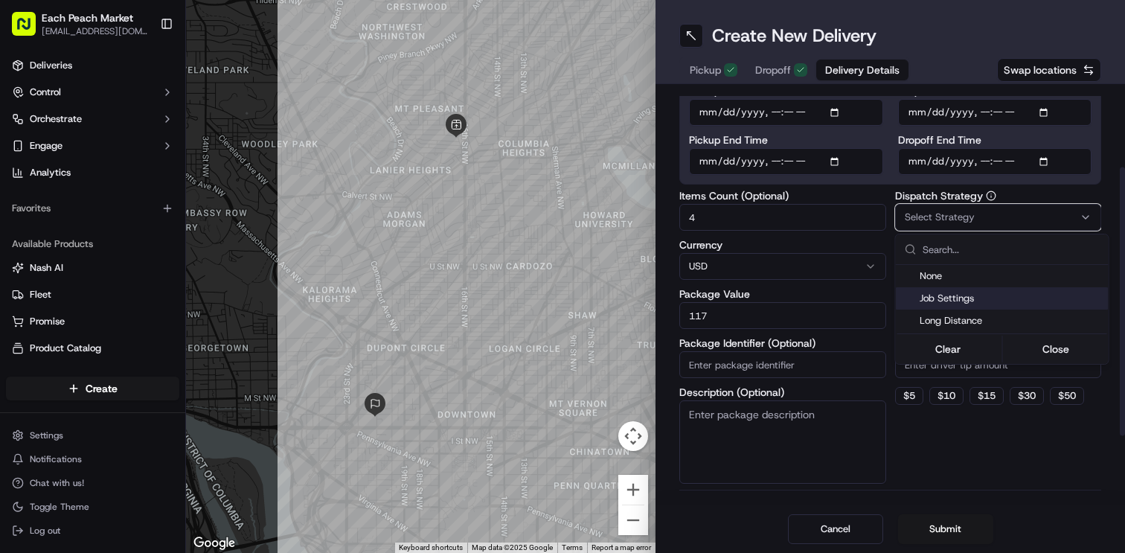
click at [966, 296] on span "Job Settings" at bounding box center [1010, 298] width 183 height 13
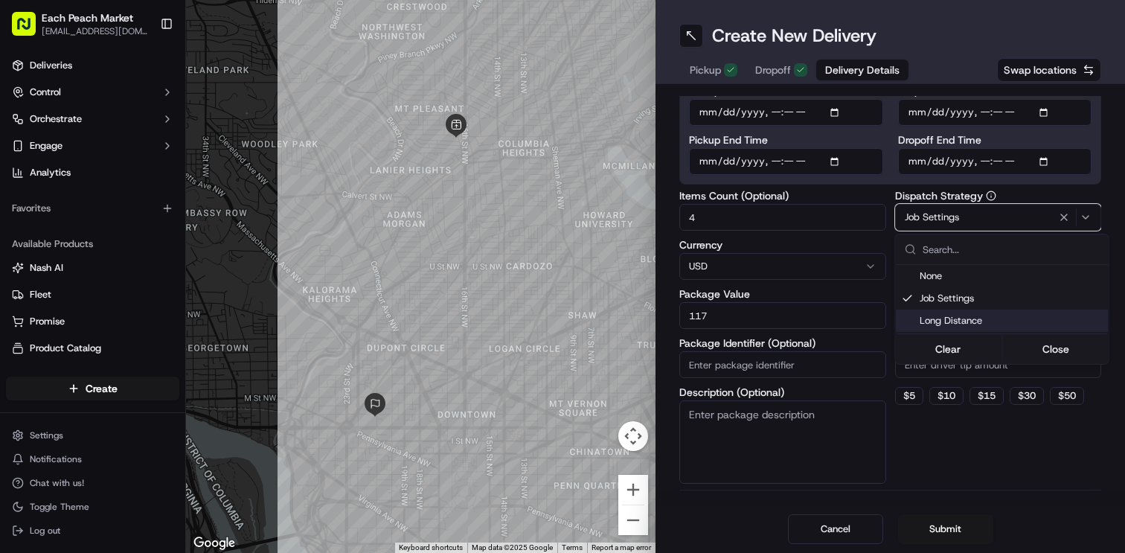
click at [916, 397] on html "Each Peach Market [EMAIL_ADDRESS][DOMAIN_NAME] Toggle Sidebar Deliveries Contro…" at bounding box center [562, 276] width 1125 height 553
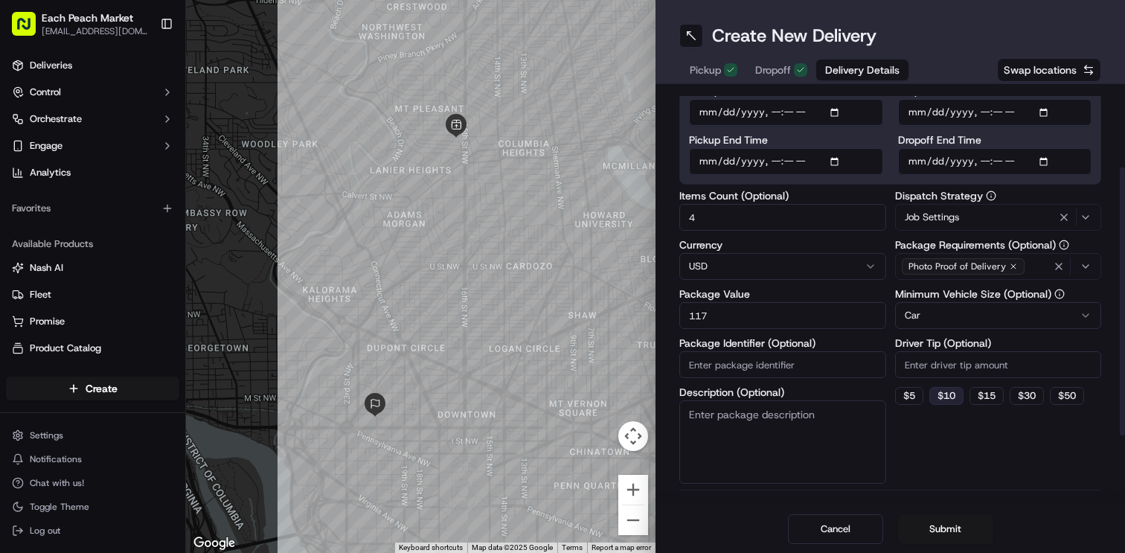
click at [945, 399] on button "$ 10" at bounding box center [946, 396] width 34 height 18
type input "10"
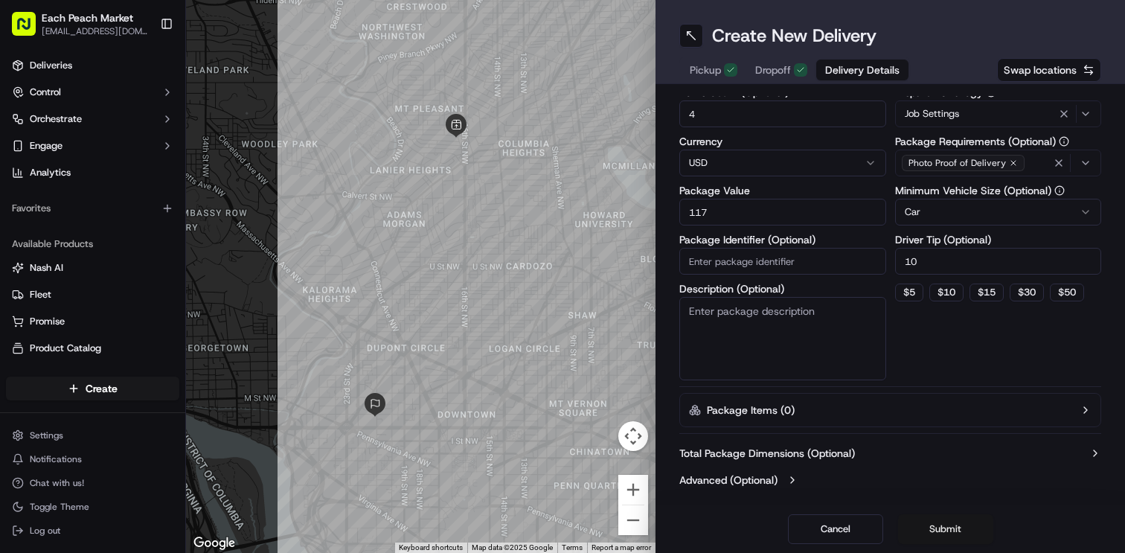
click at [940, 532] on button "Submit" at bounding box center [945, 529] width 95 height 30
